Goal: Task Accomplishment & Management: Use online tool/utility

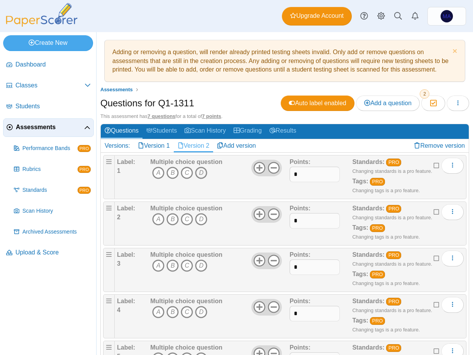
click at [202, 175] on icon "D" at bounding box center [201, 173] width 12 height 12
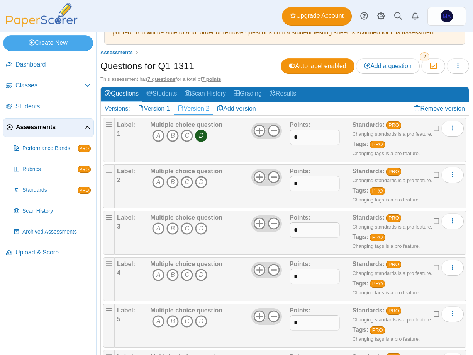
scroll to position [39, 0]
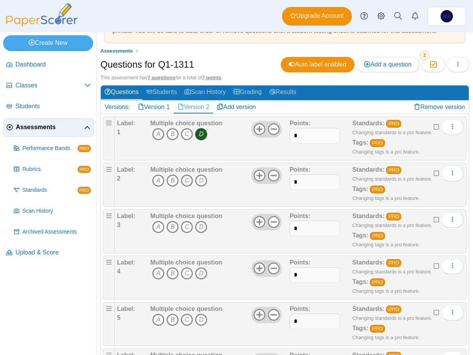
click at [187, 184] on icon "C" at bounding box center [187, 180] width 12 height 12
click at [158, 223] on icon "A" at bounding box center [158, 227] width 12 height 12
click at [172, 272] on icon "B" at bounding box center [173, 273] width 12 height 12
click at [185, 318] on icon "C" at bounding box center [187, 319] width 12 height 12
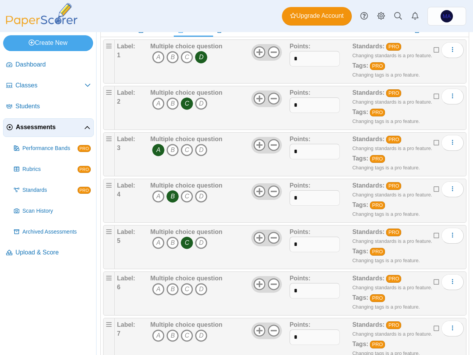
scroll to position [116, 0]
click at [186, 291] on icon "C" at bounding box center [187, 288] width 12 height 12
click at [159, 334] on icon "A" at bounding box center [158, 335] width 12 height 12
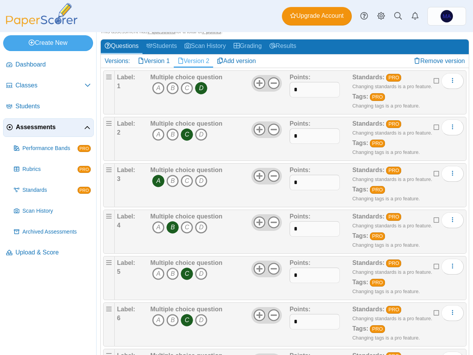
scroll to position [0, 0]
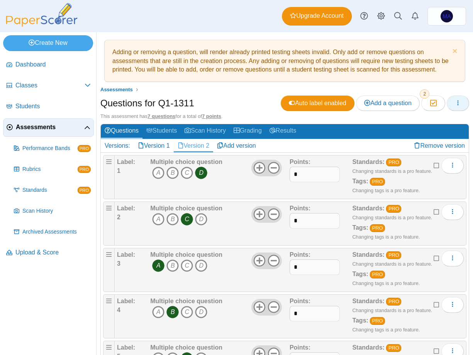
click at [447, 106] on button "button" at bounding box center [458, 102] width 22 height 15
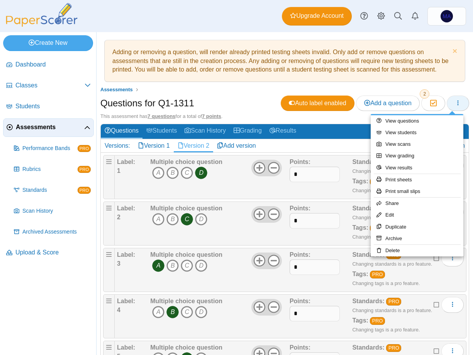
click at [448, 105] on button "button" at bounding box center [458, 102] width 22 height 15
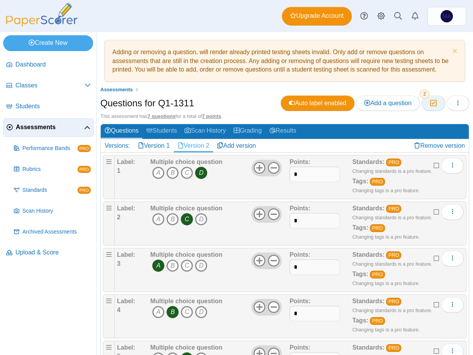
click at [430, 104] on icon "button" at bounding box center [433, 103] width 7 height 7
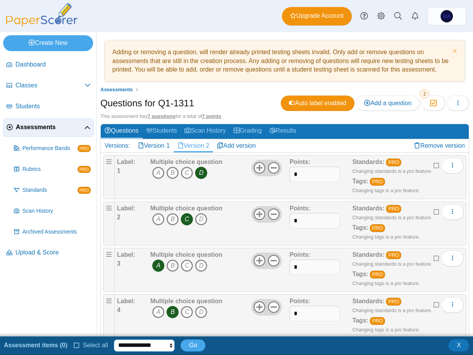
click at [130, 347] on select "**********" at bounding box center [144, 345] width 61 height 12
click at [124, 344] on select "**********" at bounding box center [144, 345] width 61 height 12
select select "********"
click at [114, 339] on select "**********" at bounding box center [144, 345] width 61 height 12
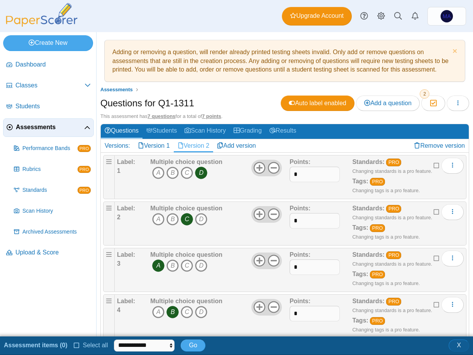
click at [460, 342] on span "X" at bounding box center [459, 345] width 4 height 7
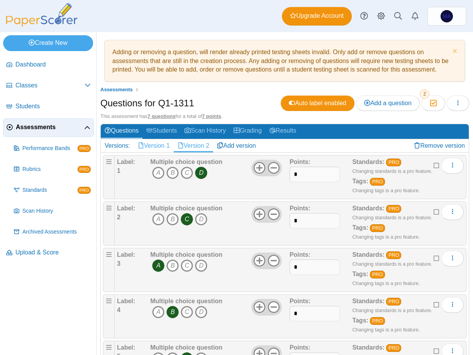
click at [145, 143] on link "Version 1" at bounding box center [154, 145] width 40 height 13
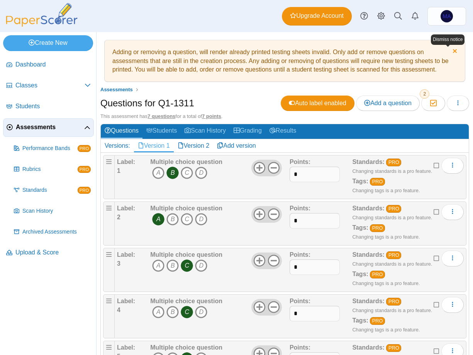
click at [451, 53] on link "Dismiss notice" at bounding box center [454, 52] width 7 height 8
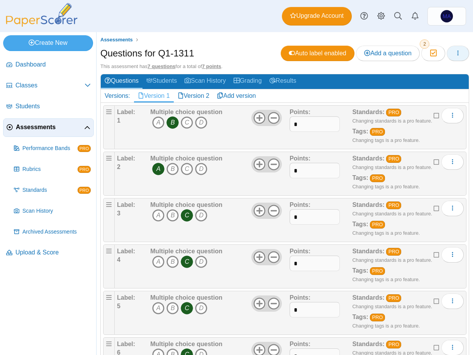
click at [455, 50] on icon "button" at bounding box center [458, 53] width 6 height 6
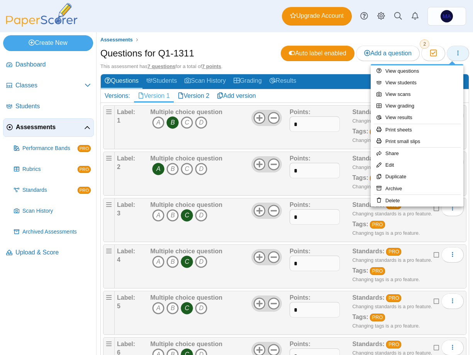
click at [455, 50] on icon "button" at bounding box center [458, 53] width 6 height 6
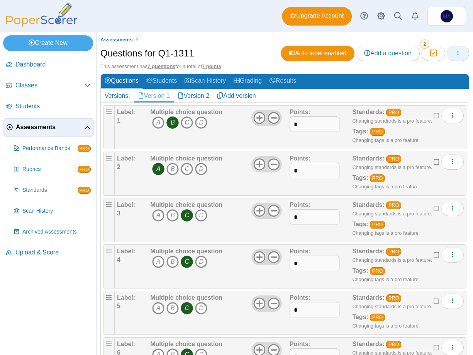
click at [455, 50] on icon "button" at bounding box center [458, 53] width 6 height 6
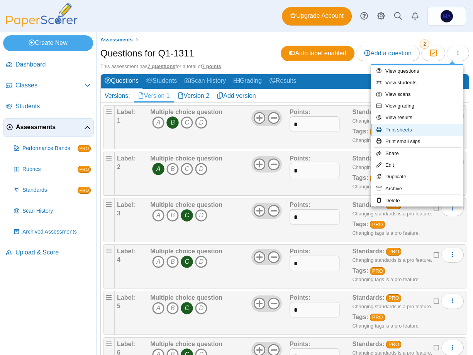
click at [430, 130] on link "Print sheets" at bounding box center [417, 130] width 93 height 12
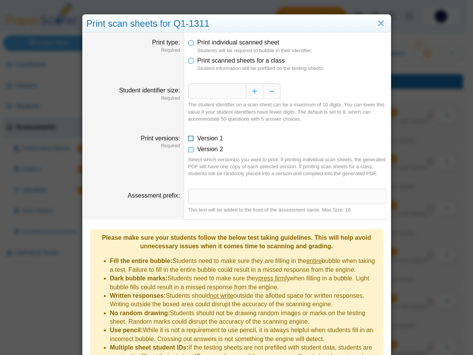
click at [189, 139] on icon at bounding box center [191, 136] width 6 height 5
click at [189, 150] on icon at bounding box center [191, 147] width 6 height 5
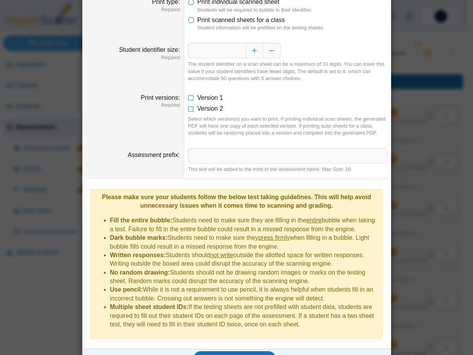
scroll to position [47, 0]
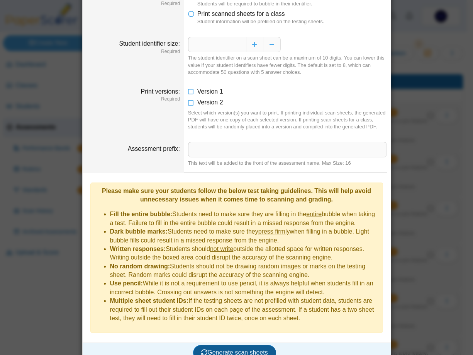
click at [230, 349] on span "Generate scan sheets" at bounding box center [234, 352] width 67 height 7
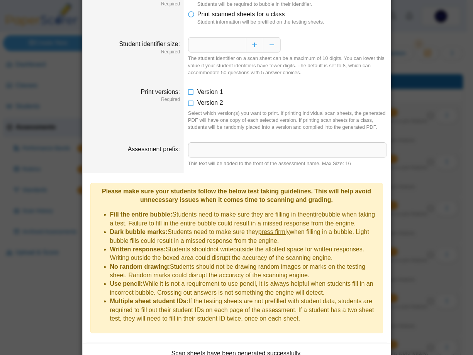
scroll to position [133, 0]
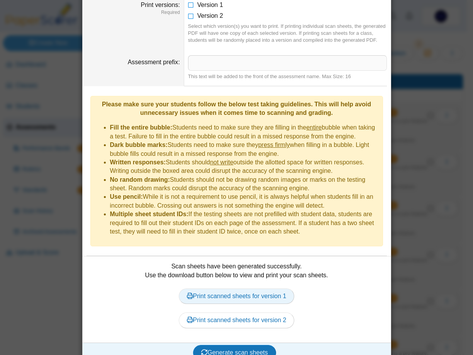
click at [229, 288] on link "Print scanned sheets for version 1" at bounding box center [237, 295] width 116 height 15
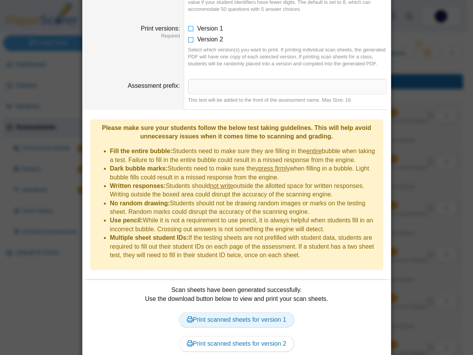
scroll to position [0, 0]
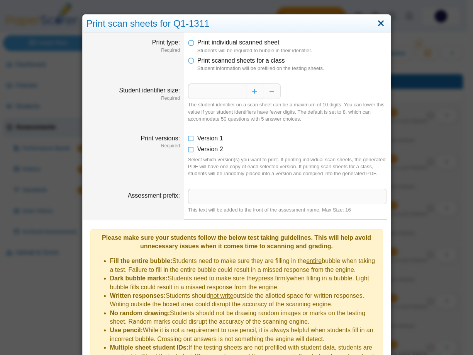
click at [379, 19] on link "Close" at bounding box center [381, 23] width 12 height 13
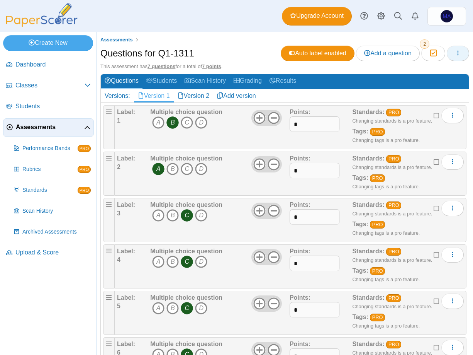
click at [453, 57] on button "button" at bounding box center [458, 53] width 22 height 15
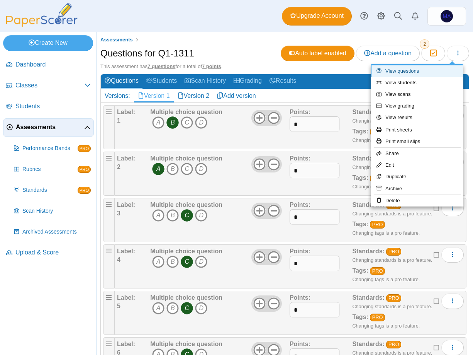
click at [436, 71] on link "View questions" at bounding box center [417, 71] width 93 height 12
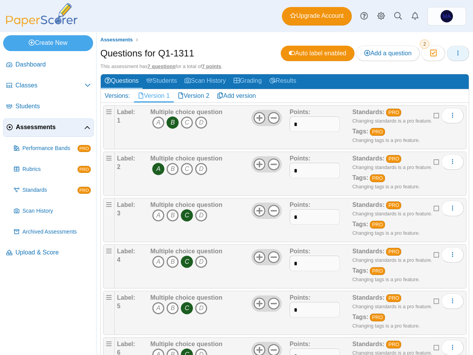
click at [455, 54] on icon "button" at bounding box center [458, 53] width 6 height 6
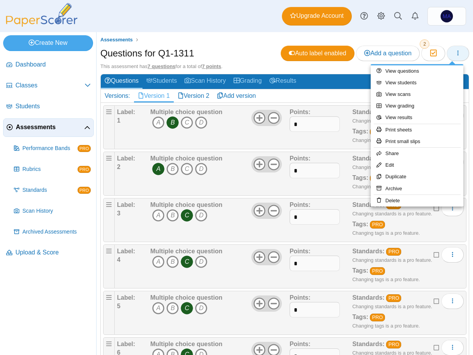
click at [455, 54] on icon "button" at bounding box center [458, 53] width 6 height 6
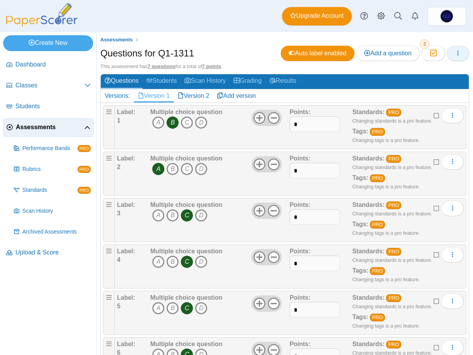
click at [455, 54] on icon "button" at bounding box center [458, 53] width 6 height 6
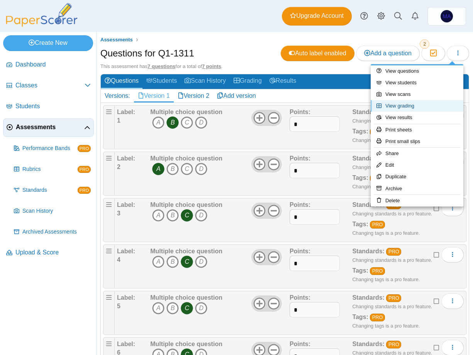
click at [428, 107] on link "View grading" at bounding box center [417, 106] width 93 height 12
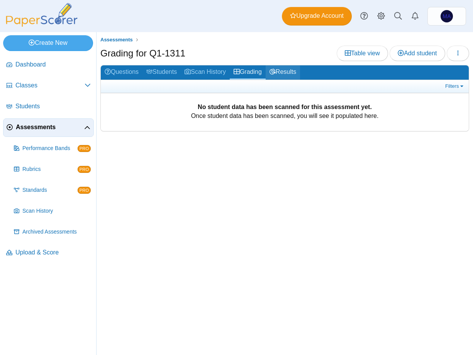
click at [295, 71] on link "Results" at bounding box center [283, 72] width 34 height 14
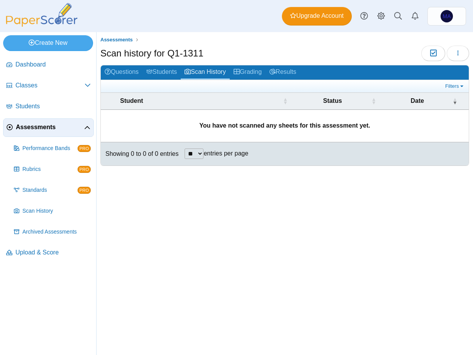
click at [122, 71] on link "Questions" at bounding box center [122, 72] width 42 height 14
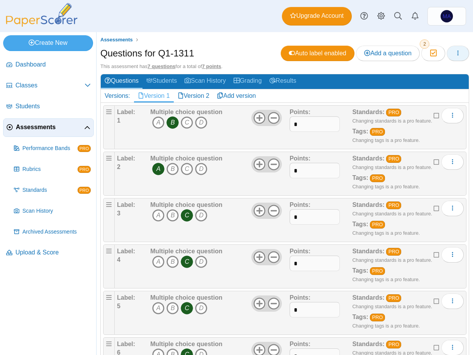
click at [458, 53] on use "button" at bounding box center [458, 52] width 1 height 5
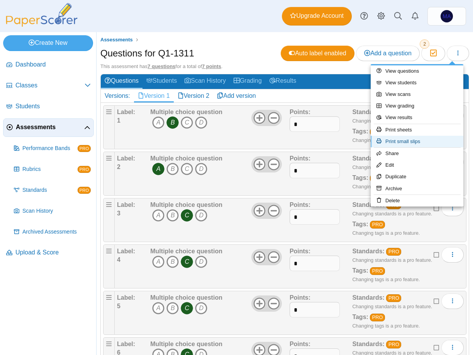
click at [410, 140] on link "Print small slips" at bounding box center [417, 142] width 93 height 12
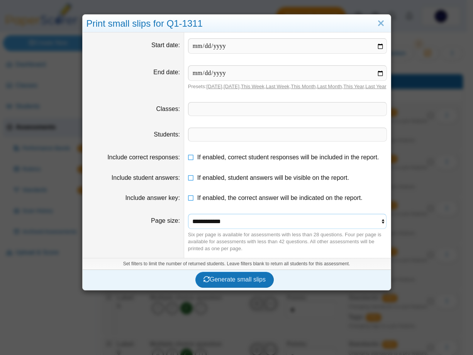
click at [341, 228] on select "**********" at bounding box center [287, 221] width 199 height 15
click at [170, 256] on dt "Page size" at bounding box center [134, 233] width 102 height 50
click at [205, 282] on button "Generate small slips" at bounding box center [235, 279] width 78 height 15
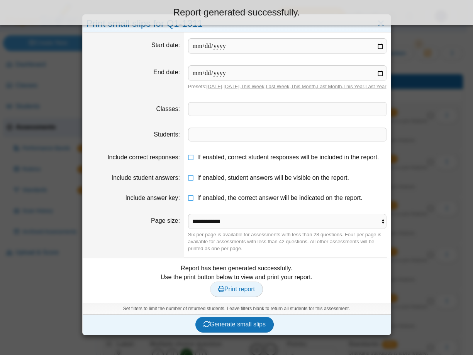
click at [226, 292] on span "Print report" at bounding box center [236, 289] width 37 height 7
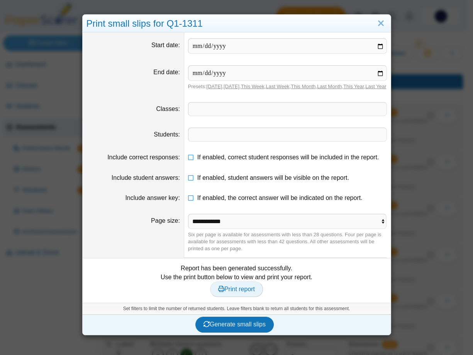
click at [235, 292] on span "Print report" at bounding box center [236, 289] width 37 height 7
click at [378, 24] on link "Close" at bounding box center [381, 23] width 12 height 13
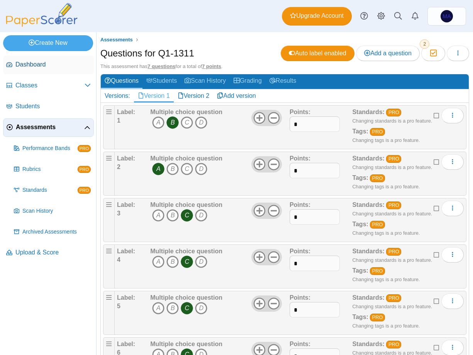
click at [22, 68] on span "Dashboard" at bounding box center [52, 64] width 75 height 9
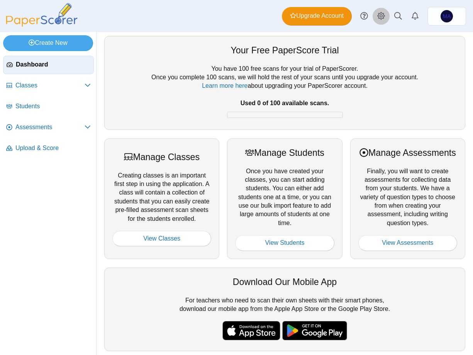
click at [384, 13] on icon "Style variation" at bounding box center [382, 16] width 8 height 8
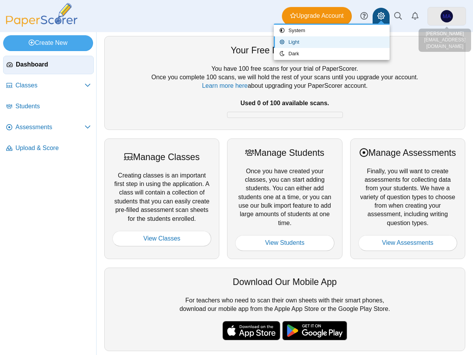
click at [454, 23] on link "MA" at bounding box center [447, 16] width 39 height 19
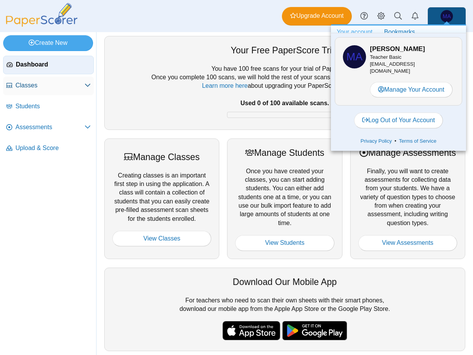
click at [13, 82] on link "Classes" at bounding box center [48, 86] width 91 height 19
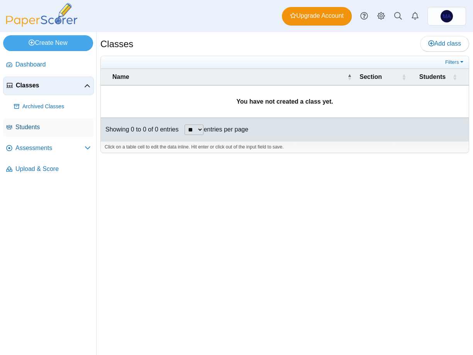
click at [56, 121] on link "Students" at bounding box center [48, 127] width 91 height 19
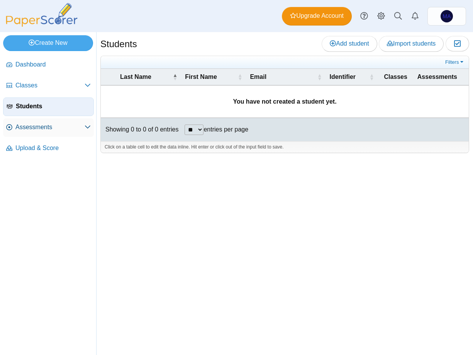
click at [38, 127] on span "Assessments" at bounding box center [49, 127] width 69 height 9
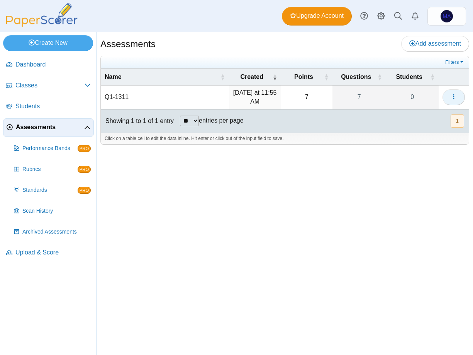
click at [451, 99] on icon "button" at bounding box center [454, 97] width 6 height 6
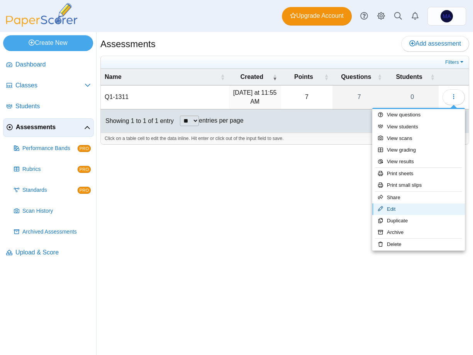
click at [411, 206] on link "Edit" at bounding box center [419, 209] width 93 height 12
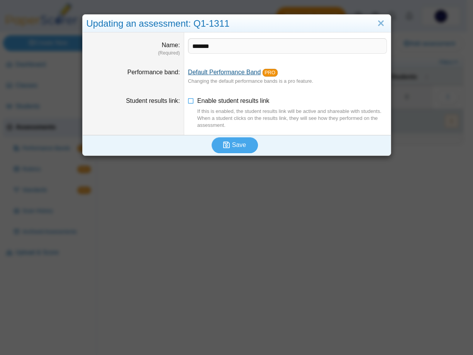
click at [219, 71] on link "Default Performance Band" at bounding box center [224, 72] width 73 height 7
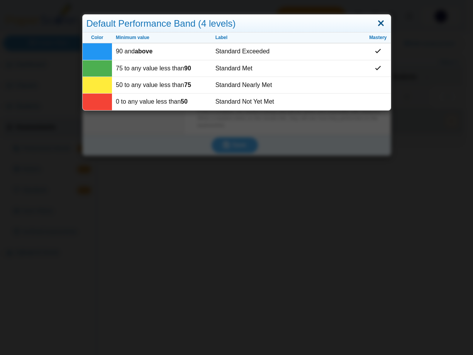
click at [378, 23] on link "Close" at bounding box center [381, 23] width 12 height 13
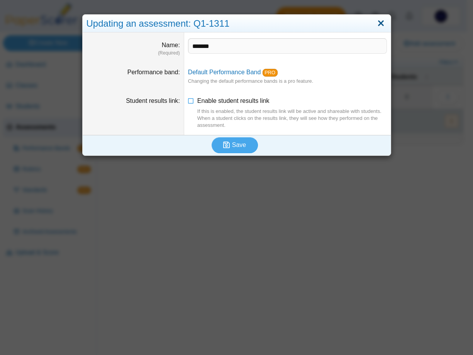
click at [379, 22] on link "Close" at bounding box center [381, 23] width 12 height 13
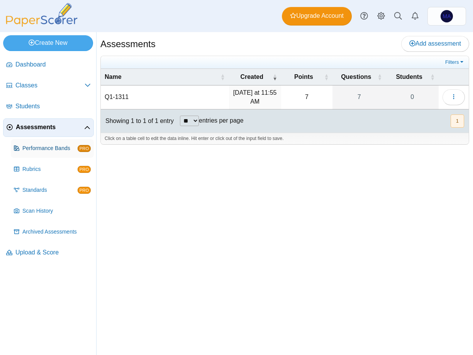
click at [50, 145] on span "Performance Bands" at bounding box center [49, 149] width 55 height 8
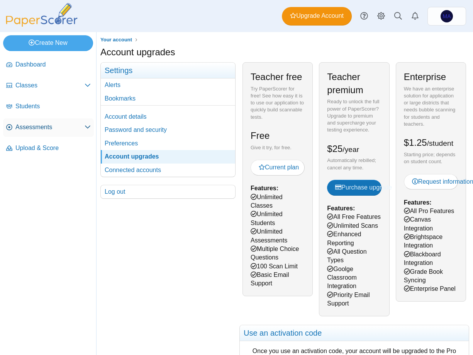
click at [36, 134] on link "Assessments" at bounding box center [48, 127] width 91 height 19
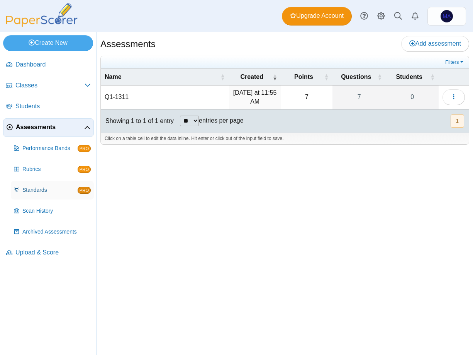
click at [35, 191] on span "Standards" at bounding box center [49, 190] width 55 height 8
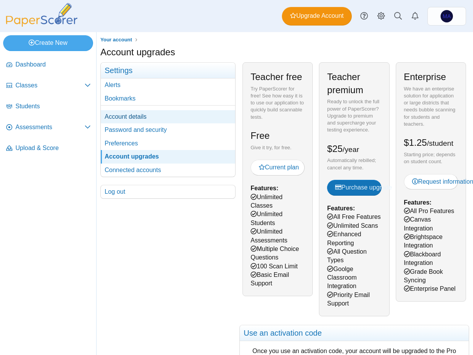
click at [130, 118] on link "Account details" at bounding box center [168, 116] width 134 height 13
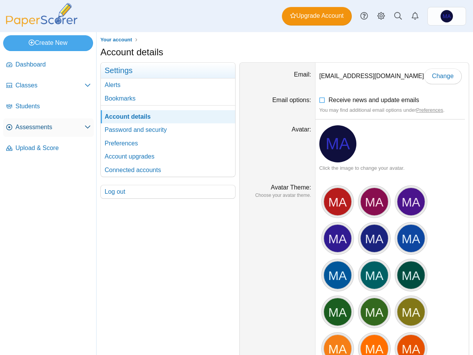
click at [43, 130] on span "Assessments" at bounding box center [49, 127] width 69 height 9
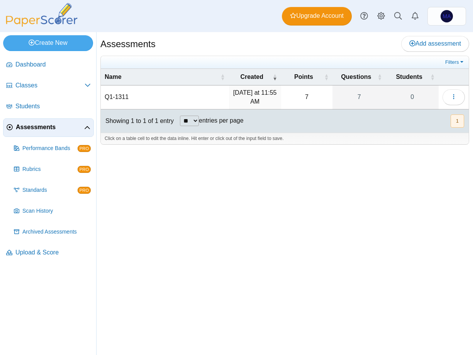
click at [56, 33] on div "Create New Loading…" at bounding box center [48, 42] width 96 height 20
click at [55, 38] on link "Create New" at bounding box center [48, 42] width 90 height 15
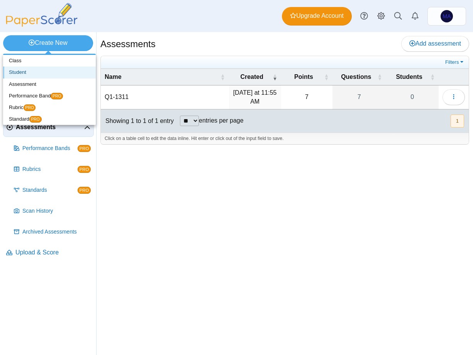
click at [68, 70] on link "Student" at bounding box center [49, 72] width 93 height 12
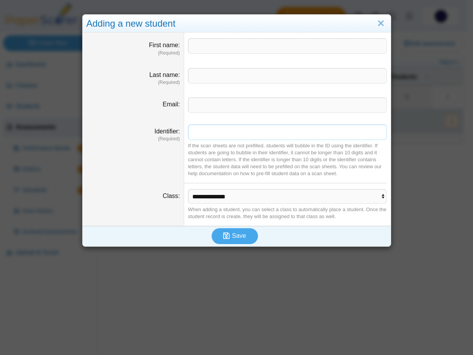
click at [216, 127] on input "Identifier" at bounding box center [287, 131] width 199 height 15
click at [313, 178] on dd "If the scan sheets are not prefilled, students will bubble in the ID using the …" at bounding box center [287, 151] width 207 height 65
click at [294, 192] on select "**********" at bounding box center [287, 196] width 199 height 15
click at [377, 25] on link "Close" at bounding box center [381, 23] width 12 height 13
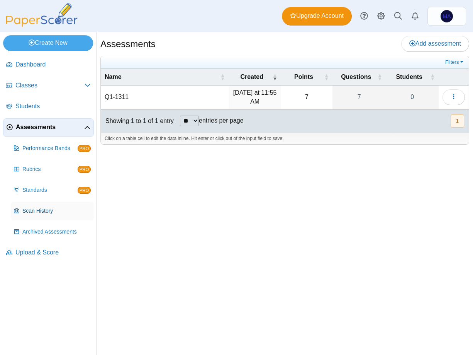
click at [36, 208] on span "Scan History" at bounding box center [56, 211] width 68 height 8
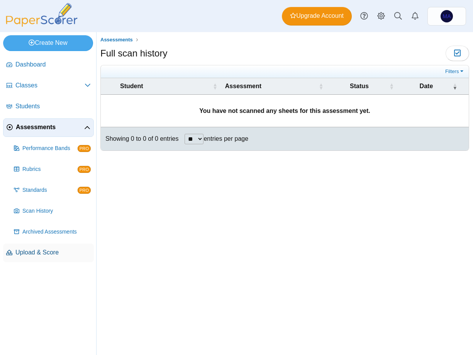
click at [33, 250] on span "Upload & Score" at bounding box center [52, 252] width 75 height 9
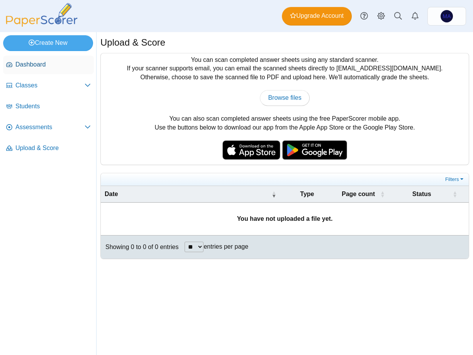
click at [43, 65] on span "Dashboard" at bounding box center [52, 64] width 75 height 9
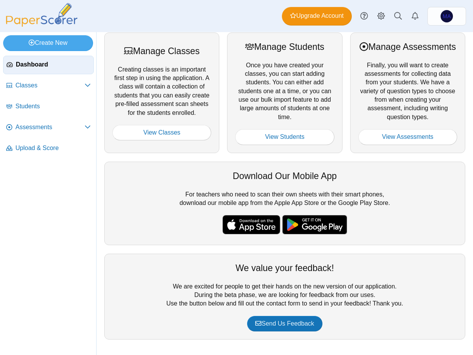
scroll to position [119, 0]
click at [386, 140] on link "View Assessments" at bounding box center [408, 136] width 99 height 15
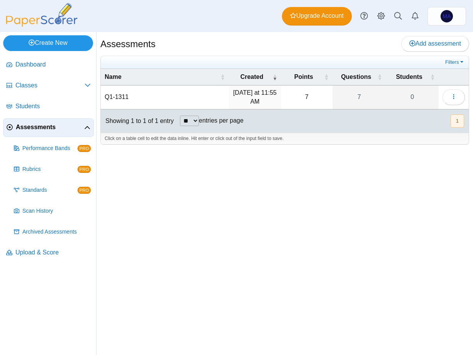
click at [33, 46] on icon at bounding box center [32, 42] width 6 height 7
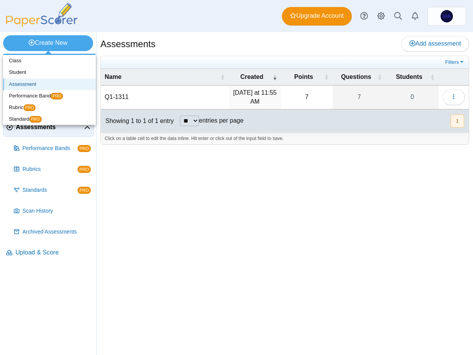
click at [22, 84] on link "Assessment" at bounding box center [49, 84] width 93 height 12
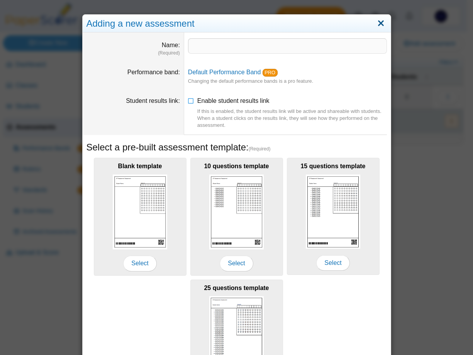
click at [382, 24] on link "Close" at bounding box center [381, 23] width 12 height 13
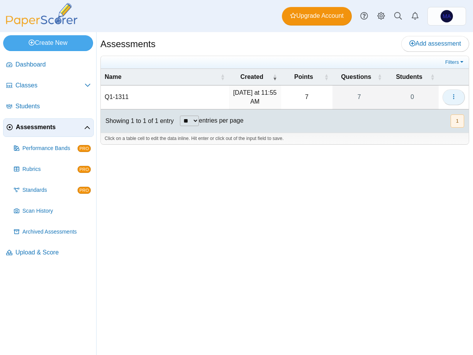
click at [456, 99] on icon "button" at bounding box center [454, 97] width 6 height 6
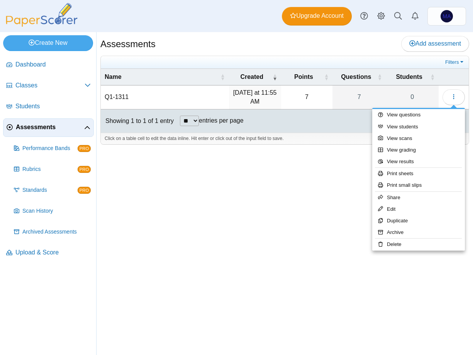
click at [325, 227] on div "Assessments Add assessment 7 7" at bounding box center [285, 193] width 377 height 323
